Goal: Task Accomplishment & Management: Manage account settings

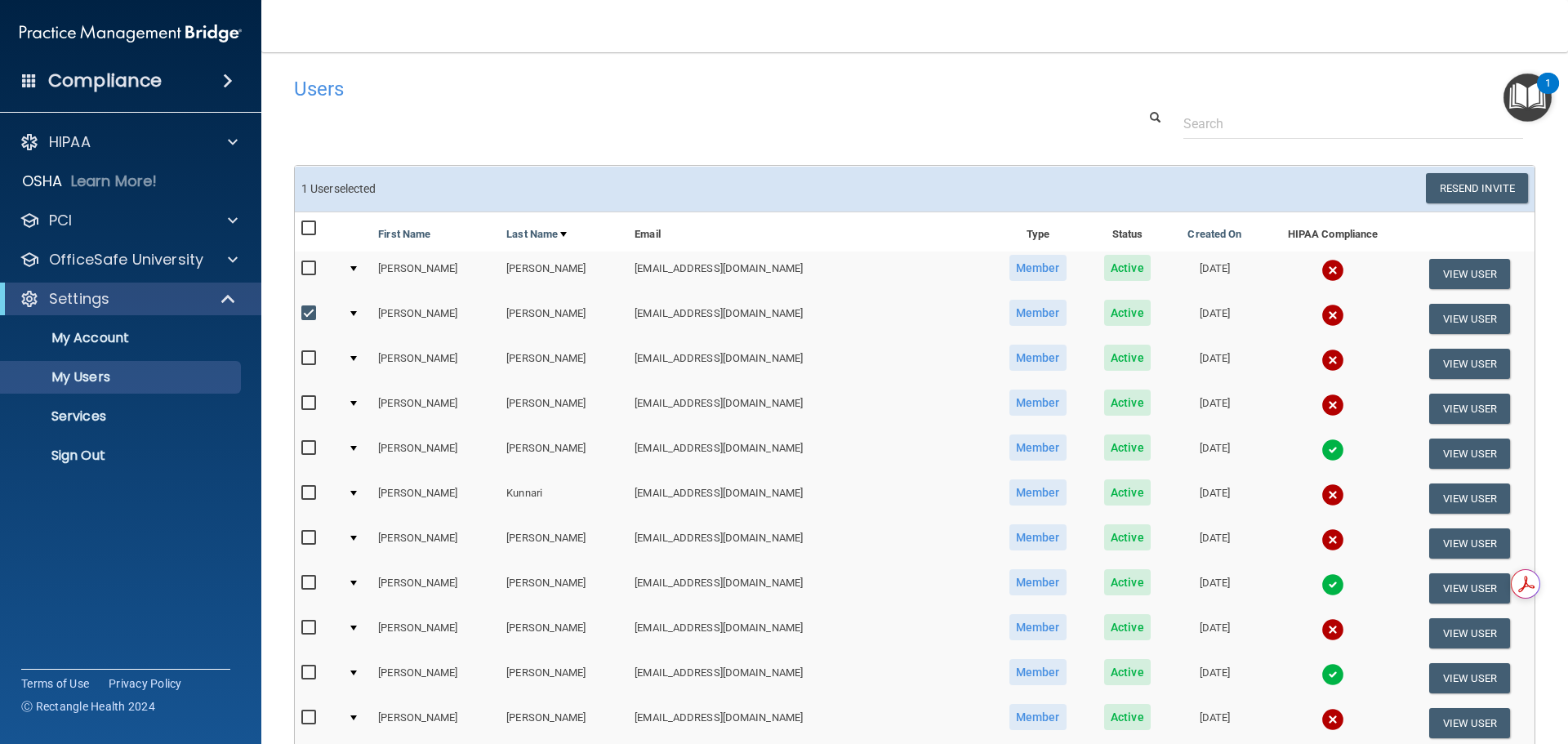
select select "20"
click at [305, 311] on input "checkbox" at bounding box center [311, 313] width 18 height 13
checkbox input "false"
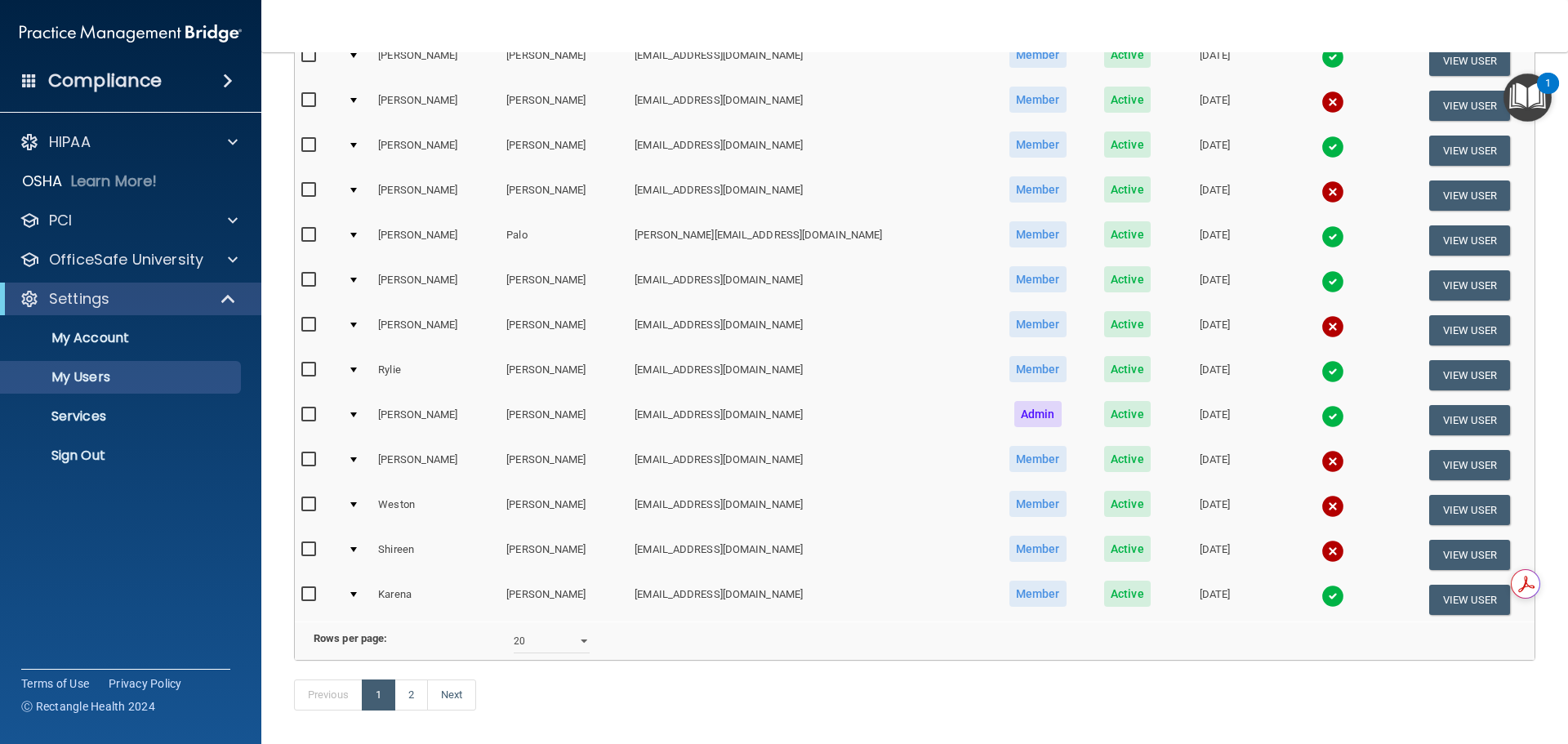
scroll to position [608, 0]
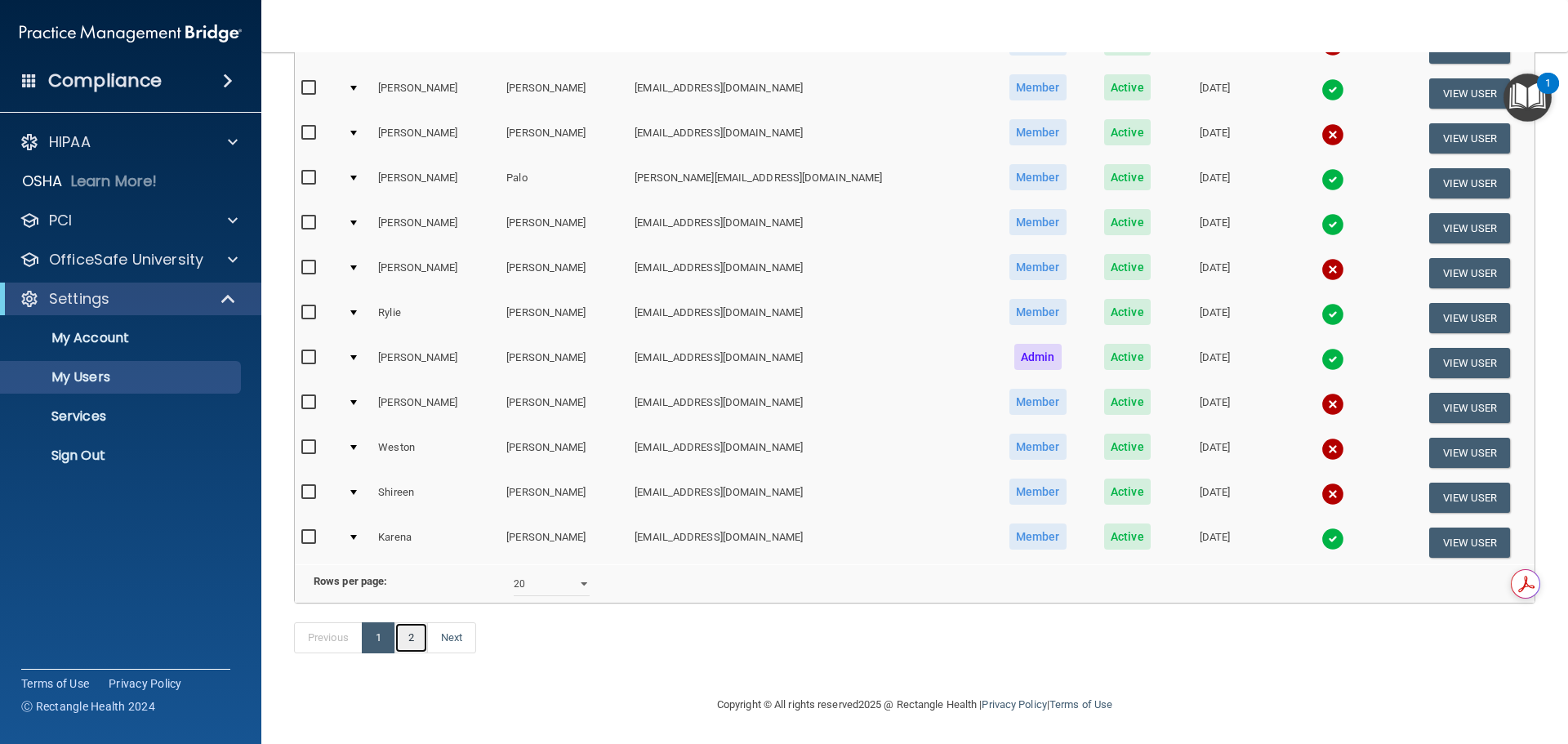
click at [411, 637] on link "2" at bounding box center [411, 638] width 33 height 31
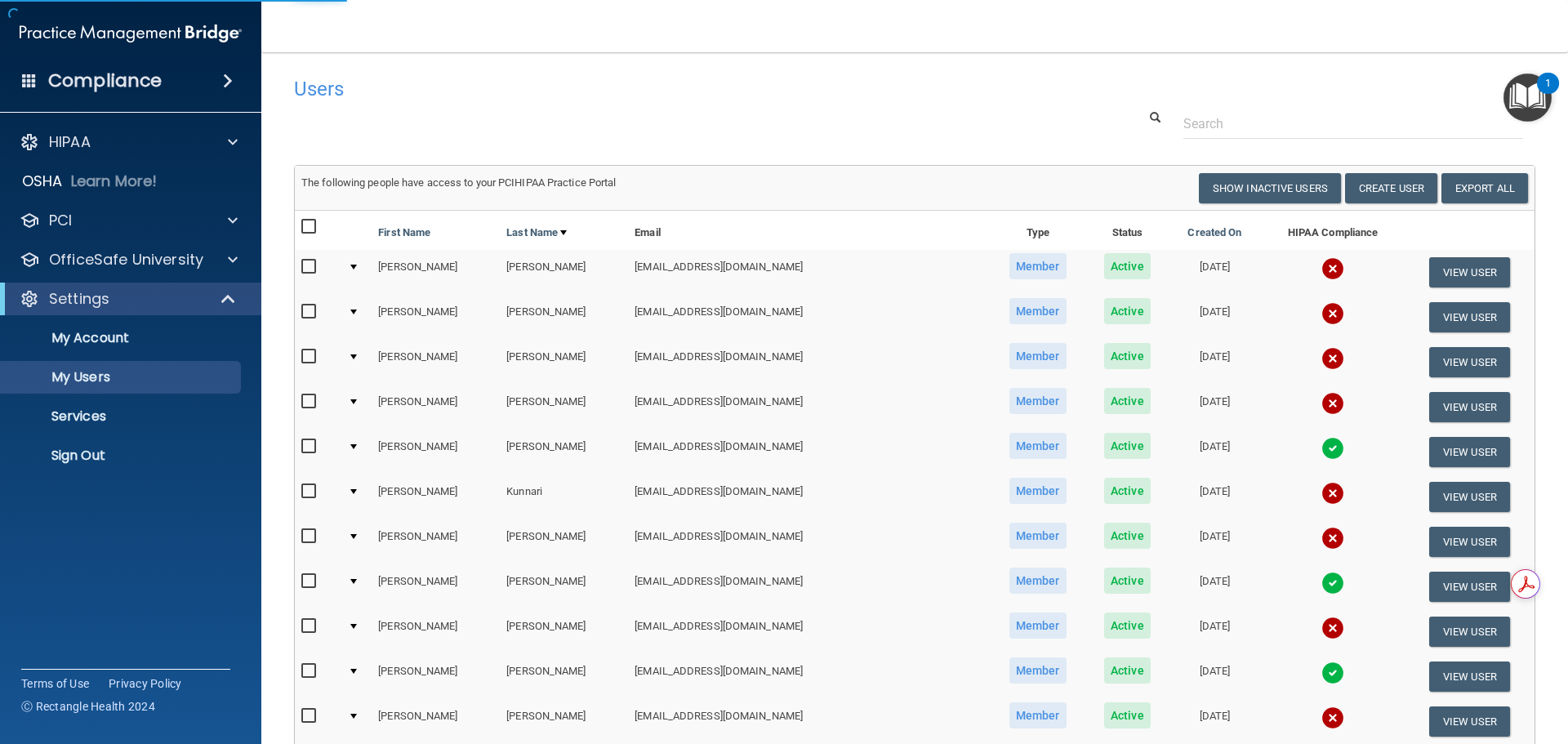
select select "20"
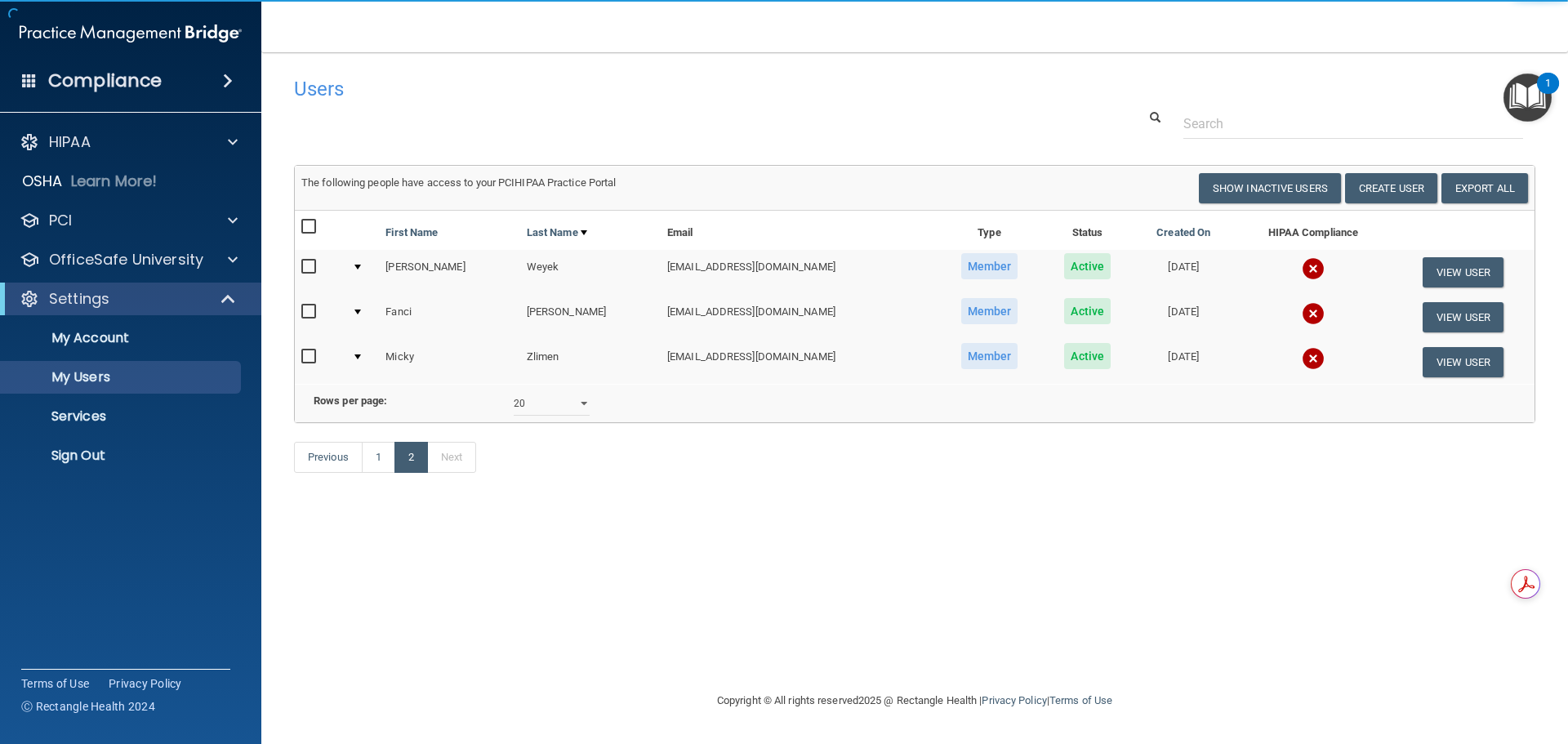
click at [313, 310] on input "checkbox" at bounding box center [311, 312] width 18 height 13
checkbox input "true"
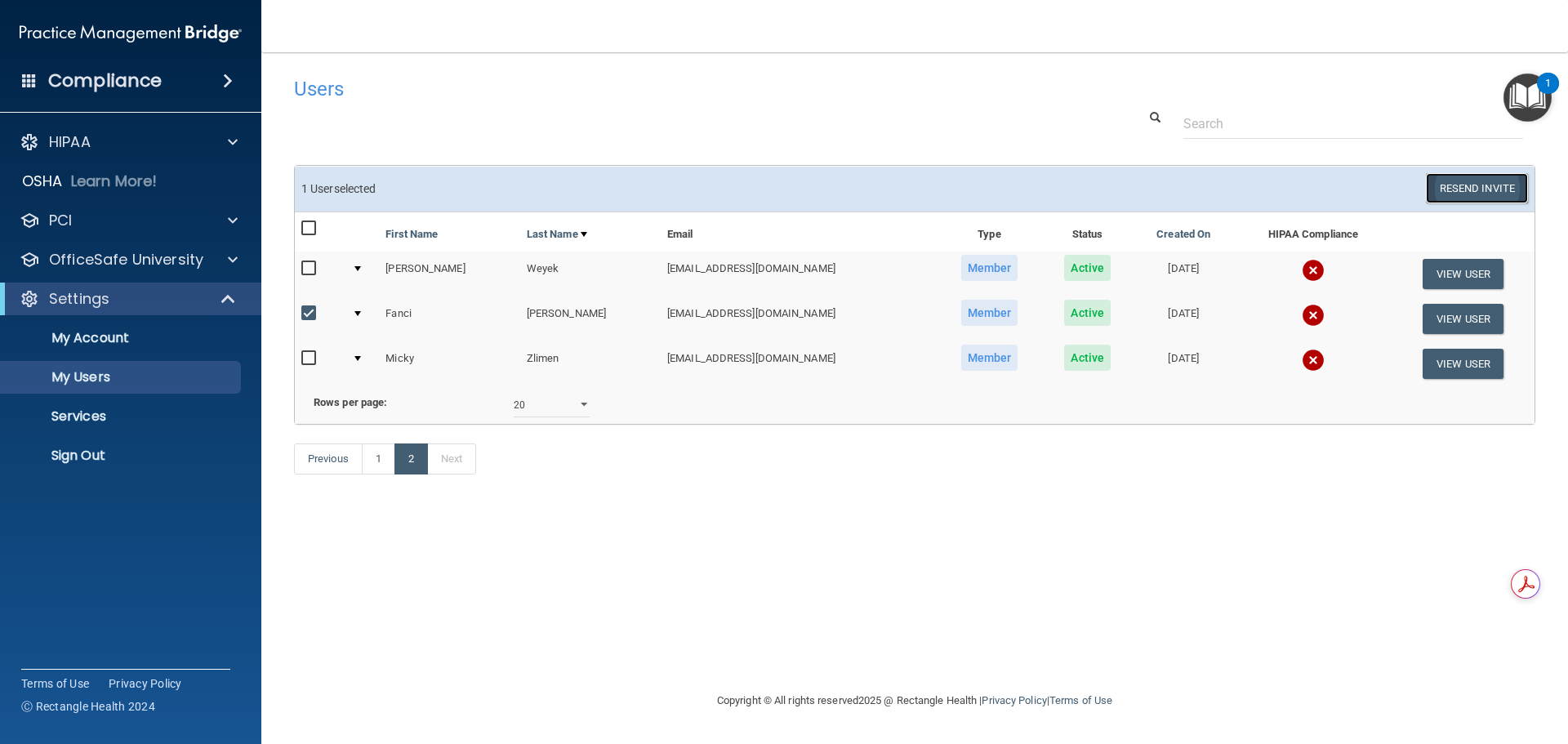
click at [1463, 180] on button "Resend Invite" at bounding box center [1477, 188] width 102 height 30
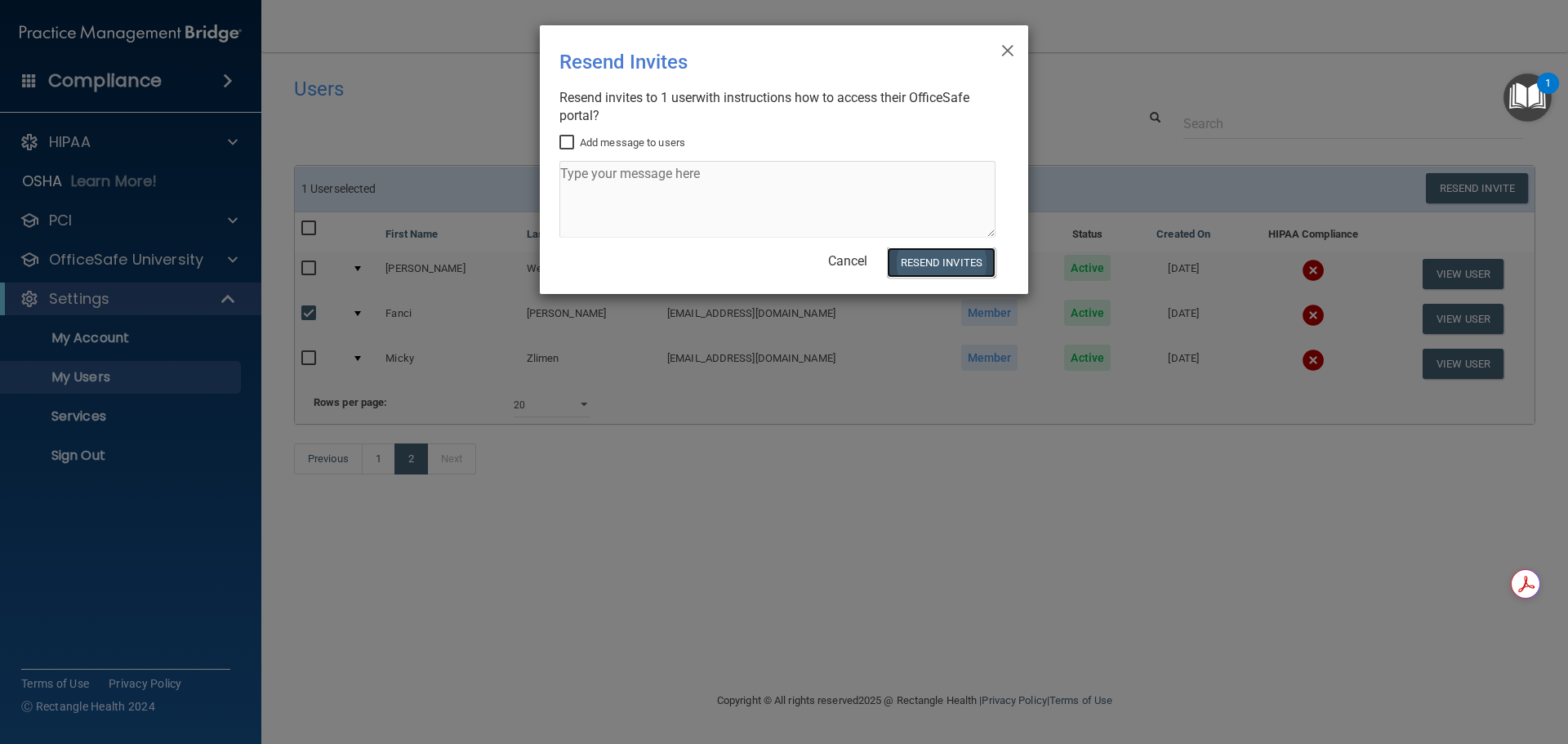
click at [966, 267] on button "Resend Invites" at bounding box center [942, 262] width 109 height 30
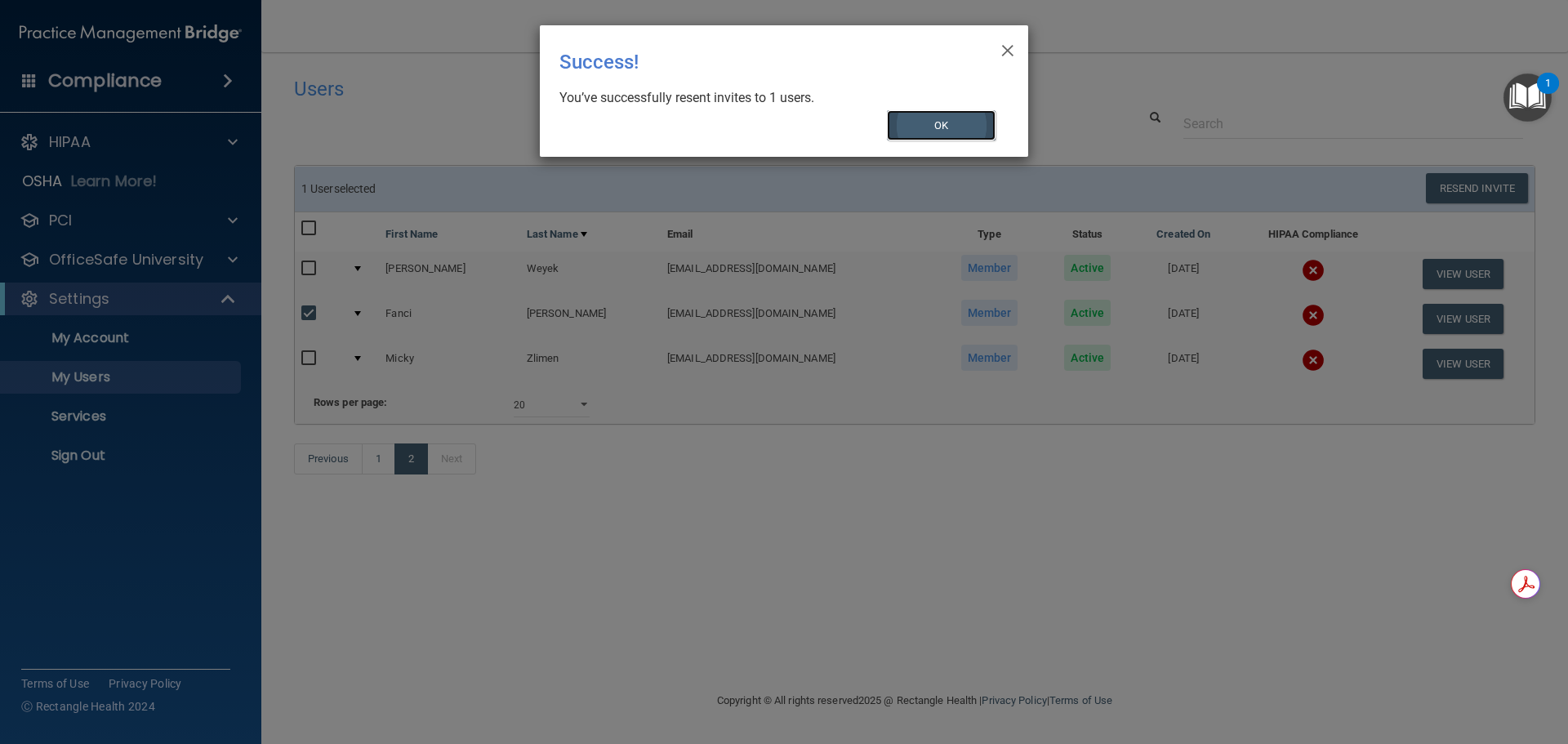
click at [968, 118] on button "OK" at bounding box center [942, 125] width 110 height 30
